Goal: Task Accomplishment & Management: Manage account settings

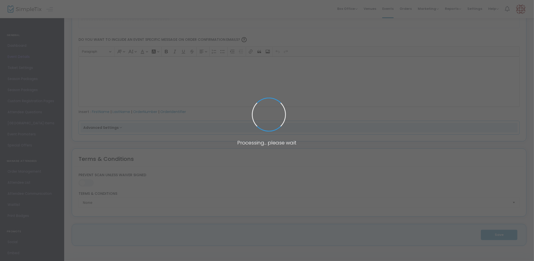
type input "Clean Comedy Night at [GEOGRAPHIC_DATA] with [PERSON_NAME] and [PERSON_NAME]"
type textarea "Join us for another night of stand up comedy at [GEOGRAPHIC_DATA]!"
type input "Buy Tickets"
type input "Corvette Lanes"
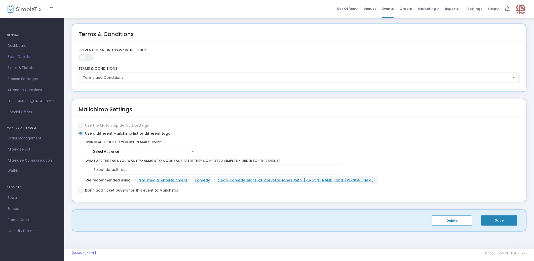
scroll to position [819, 0]
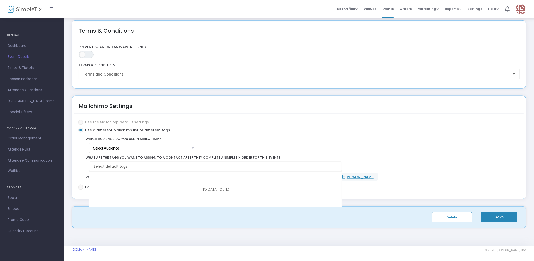
click at [136, 166] on input "NO DATA FOUND" at bounding box center [217, 166] width 246 height 5
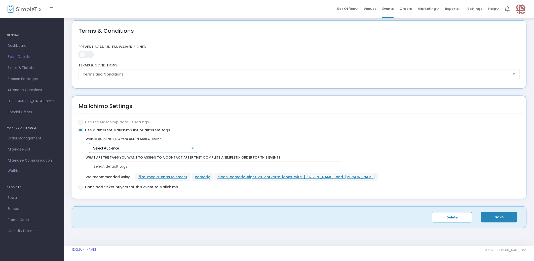
click at [126, 149] on div "Select Audience" at bounding box center [142, 149] width 98 height 4
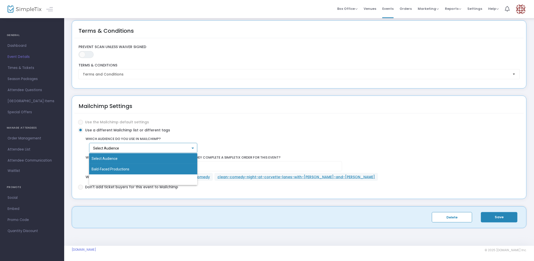
click at [127, 169] on span "Bald-Faced Productions" at bounding box center [143, 169] width 103 height 11
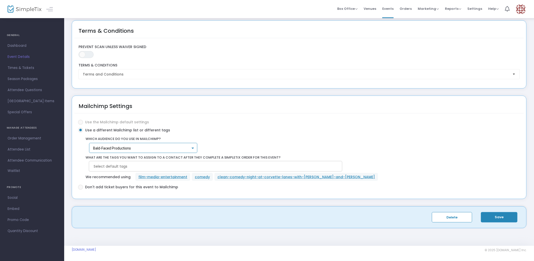
click at [128, 167] on input at bounding box center [217, 166] width 246 height 5
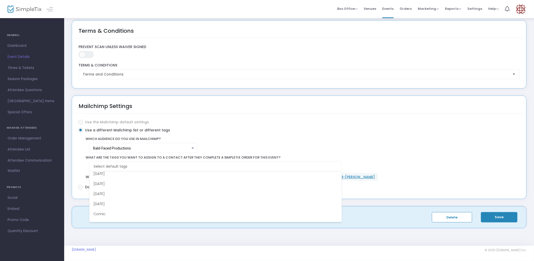
scroll to position [30, 0]
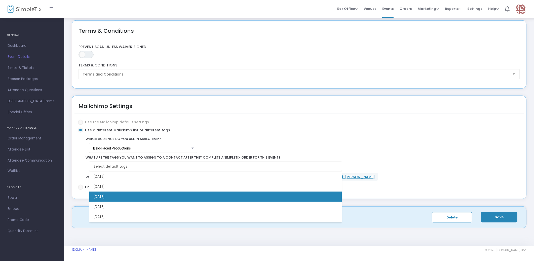
click at [132, 196] on li "[DATE]" at bounding box center [215, 197] width 253 height 10
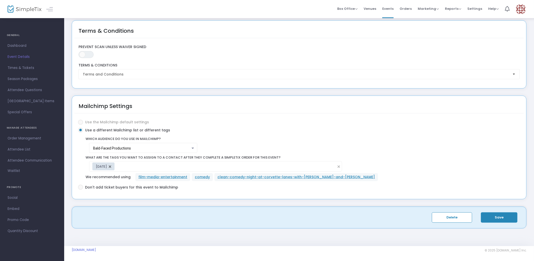
click at [499, 216] on button "Save" at bounding box center [499, 218] width 37 height 10
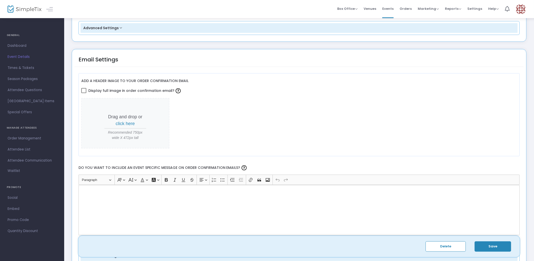
scroll to position [561, 0]
click at [220, 114] on div "Drag and drop or click here Recommended 750px wide X 472px tall" at bounding box center [299, 124] width 436 height 51
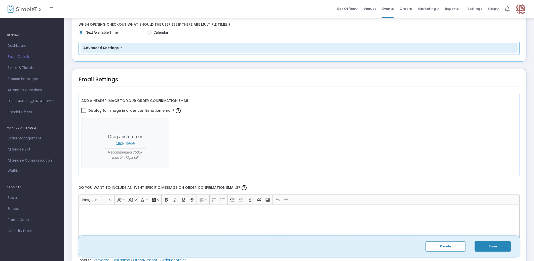
scroll to position [512, 0]
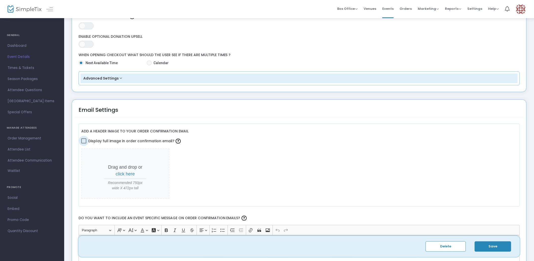
click at [84, 141] on span at bounding box center [83, 141] width 5 height 5
click at [84, 144] on input "Display full image in order confirmation email?" at bounding box center [84, 144] width 0 height 0
click at [82, 141] on span at bounding box center [83, 141] width 5 height 5
click at [84, 144] on input "Display full image in order confirmation email?" at bounding box center [84, 144] width 0 height 0
click at [125, 173] on span "click here" at bounding box center [125, 174] width 19 height 5
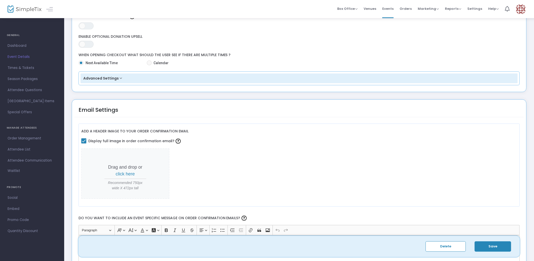
click at [85, 139] on span at bounding box center [83, 141] width 5 height 5
click at [84, 144] on input "Display full image in order confirmation email?" at bounding box center [84, 144] width 0 height 0
checkbox input "false"
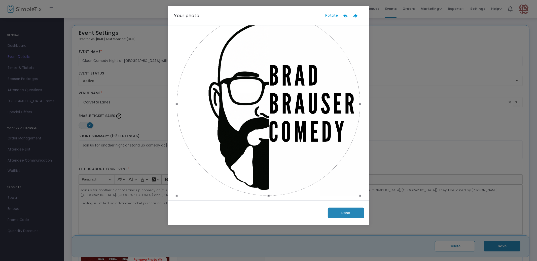
scroll to position [20, 0]
click at [347, 213] on button "Done" at bounding box center [346, 213] width 37 height 10
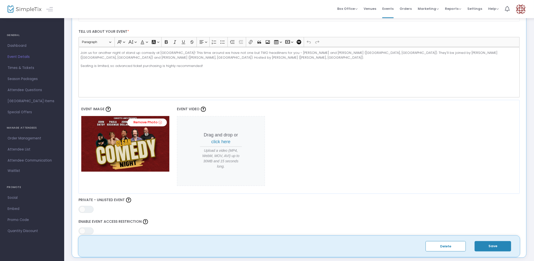
scroll to position [140, 0]
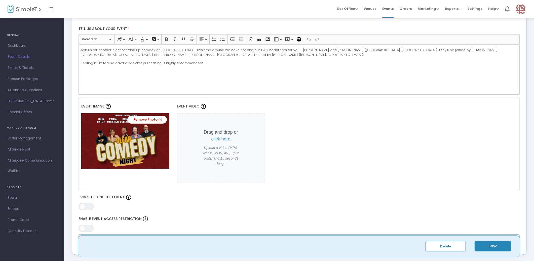
click at [147, 120] on link "Remove Photo" at bounding box center [147, 120] width 40 height 8
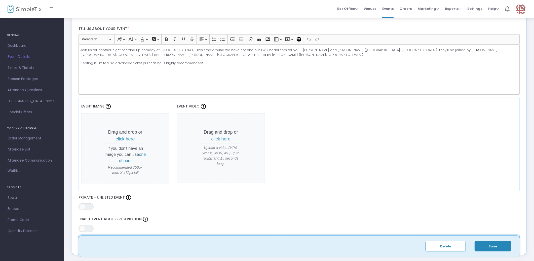
click at [127, 139] on span "click here" at bounding box center [125, 139] width 19 height 5
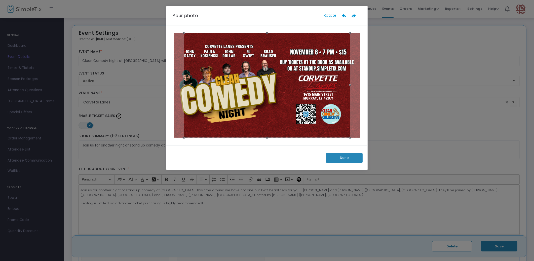
scroll to position [0, 0]
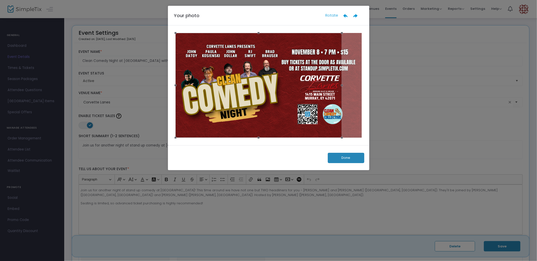
drag, startPoint x: 222, startPoint y: 95, endPoint x: 207, endPoint y: 96, distance: 14.7
click at [207, 96] on div at bounding box center [259, 85] width 166 height 105
drag, startPoint x: 341, startPoint y: 85, endPoint x: 358, endPoint y: 84, distance: 17.4
click at [358, 84] on div at bounding box center [269, 85] width 186 height 105
click at [347, 154] on button "Done" at bounding box center [346, 158] width 37 height 10
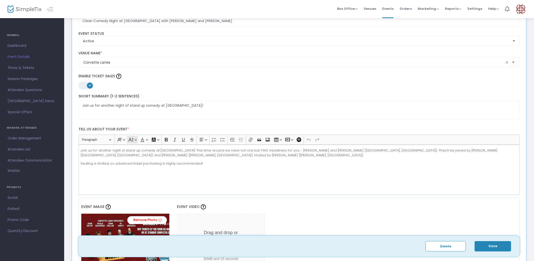
scroll to position [147, 0]
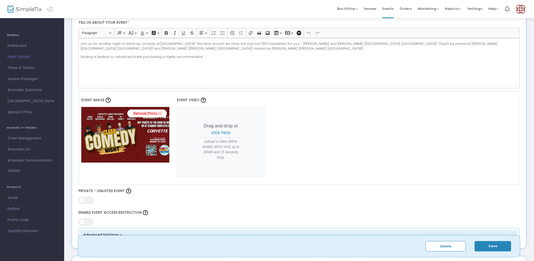
click at [144, 112] on link "Remove Photo" at bounding box center [147, 114] width 40 height 8
